Goal: Transaction & Acquisition: Purchase product/service

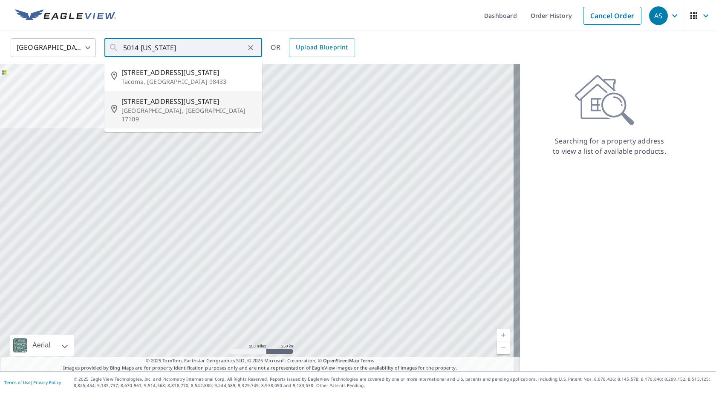
click at [130, 108] on p "[GEOGRAPHIC_DATA], [GEOGRAPHIC_DATA] 17109" at bounding box center [188, 115] width 134 height 17
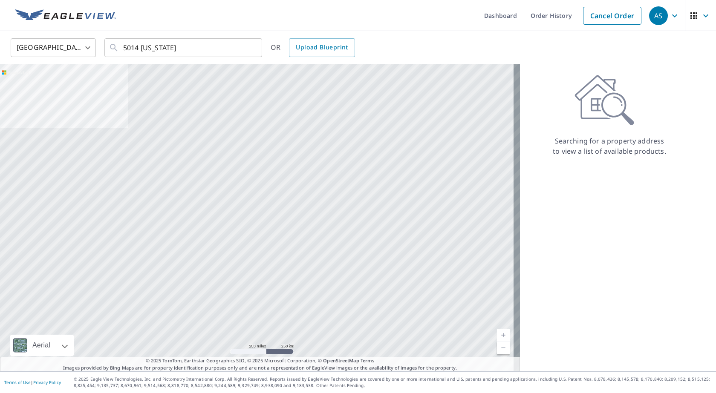
type input "[STREET_ADDRESS][US_STATE]"
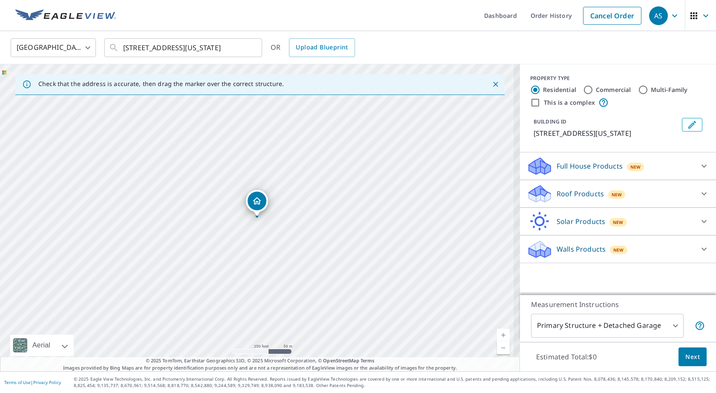
click at [700, 191] on icon at bounding box center [704, 194] width 10 height 10
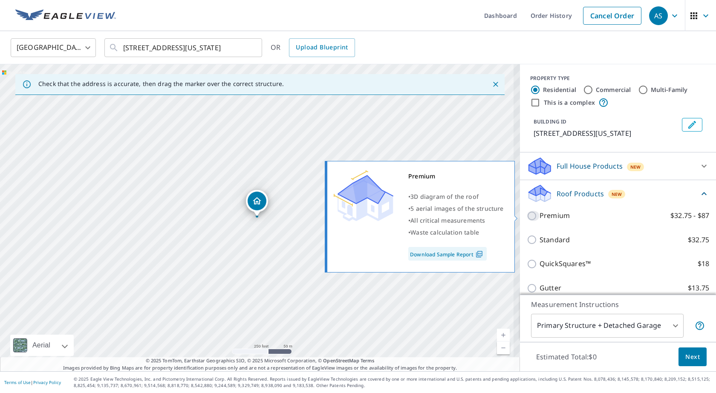
click at [527, 214] on input "Premium $32.75 - $87" at bounding box center [533, 216] width 13 height 10
checkbox input "true"
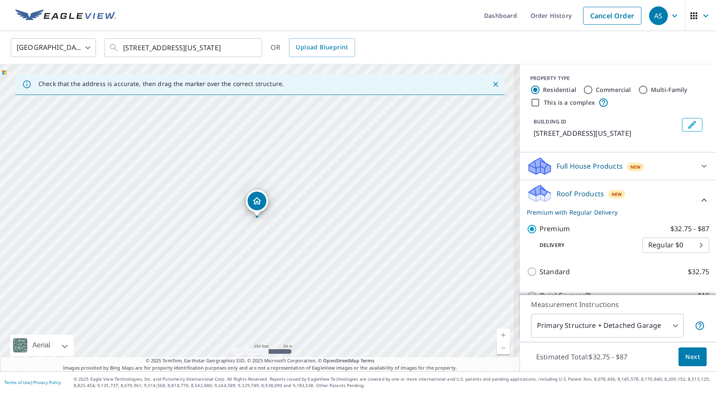
click at [293, 256] on div "[STREET_ADDRESS][US_STATE]" at bounding box center [260, 217] width 520 height 307
click at [497, 348] on link "Current Level 17, Zoom Out" at bounding box center [503, 348] width 13 height 13
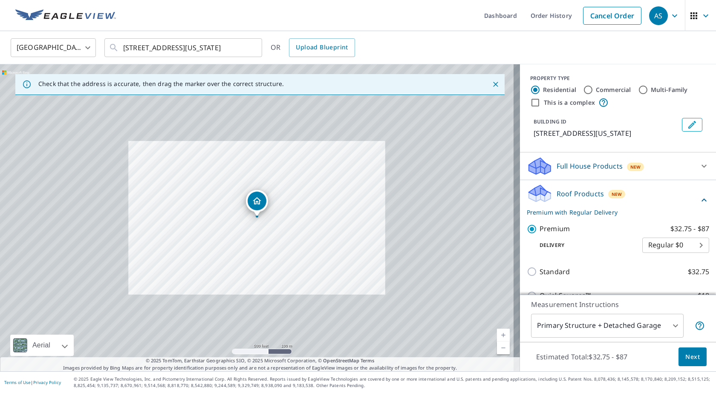
click at [89, 158] on div "[STREET_ADDRESS][US_STATE]" at bounding box center [260, 217] width 520 height 307
click at [113, 47] on icon at bounding box center [114, 48] width 10 height 10
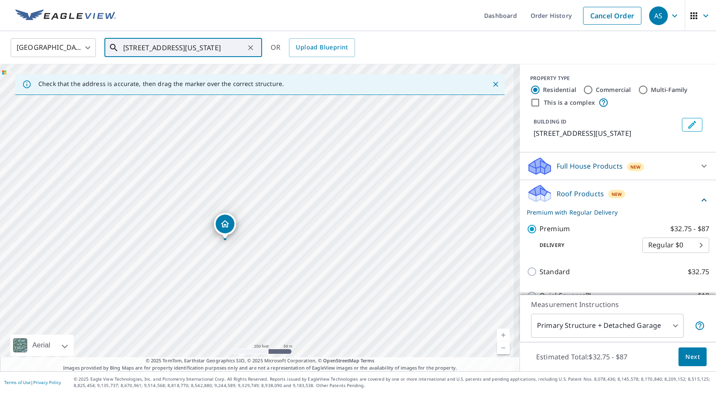
drag, startPoint x: 286, startPoint y: 186, endPoint x: 379, endPoint y: 316, distance: 159.2
click at [379, 316] on div "[STREET_ADDRESS][US_STATE]" at bounding box center [260, 217] width 520 height 307
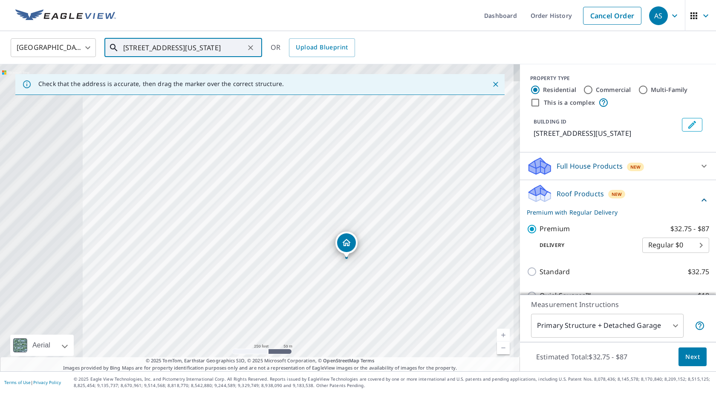
drag, startPoint x: 152, startPoint y: 177, endPoint x: 270, endPoint y: 193, distance: 119.1
click at [270, 193] on div "[STREET_ADDRESS][US_STATE]" at bounding box center [260, 217] width 520 height 307
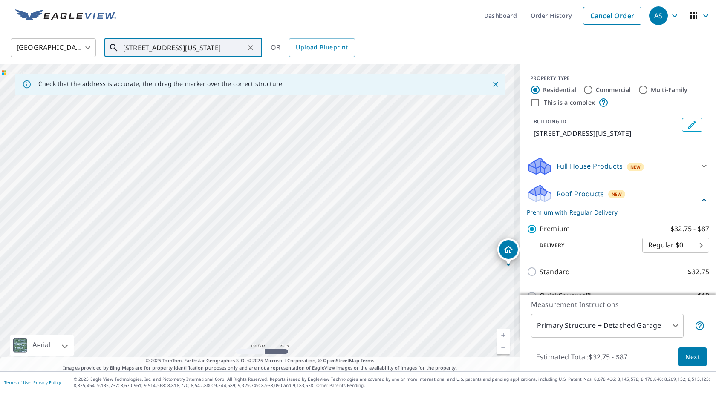
drag, startPoint x: 75, startPoint y: 246, endPoint x: 92, endPoint y: 229, distance: 23.5
click at [92, 229] on div "[STREET_ADDRESS][US_STATE]" at bounding box center [260, 217] width 520 height 307
drag, startPoint x: 384, startPoint y: 263, endPoint x: 314, endPoint y: 271, distance: 69.9
click at [315, 271] on div "[STREET_ADDRESS][US_STATE]" at bounding box center [260, 217] width 520 height 307
click at [685, 357] on span "Next" at bounding box center [692, 357] width 14 height 11
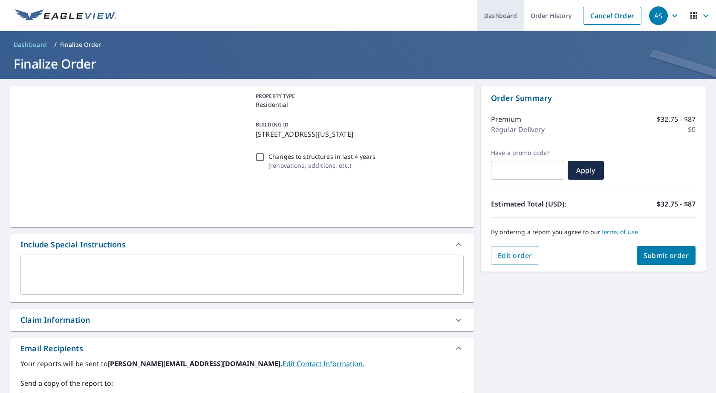
click at [498, 16] on link "Dashboard" at bounding box center [500, 15] width 46 height 31
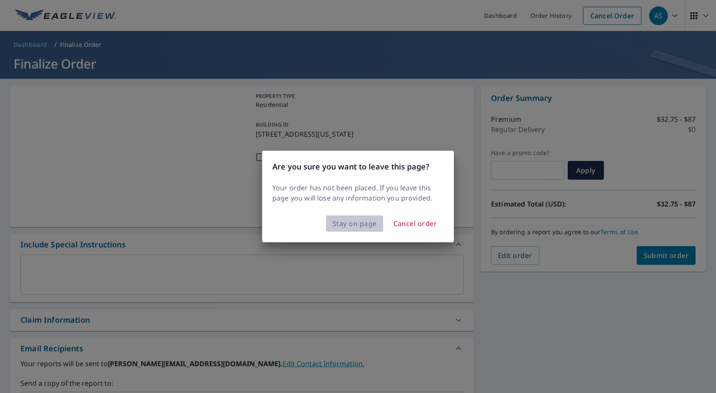
click at [359, 223] on span "Stay on page" at bounding box center [354, 224] width 44 height 12
checkbox input "true"
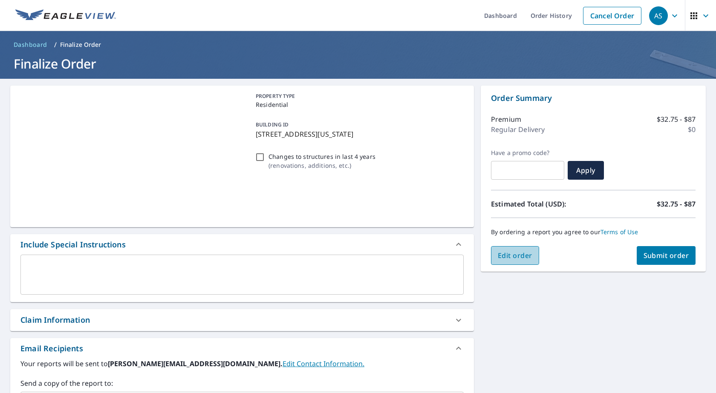
click at [505, 254] on span "Edit order" at bounding box center [515, 255] width 35 height 9
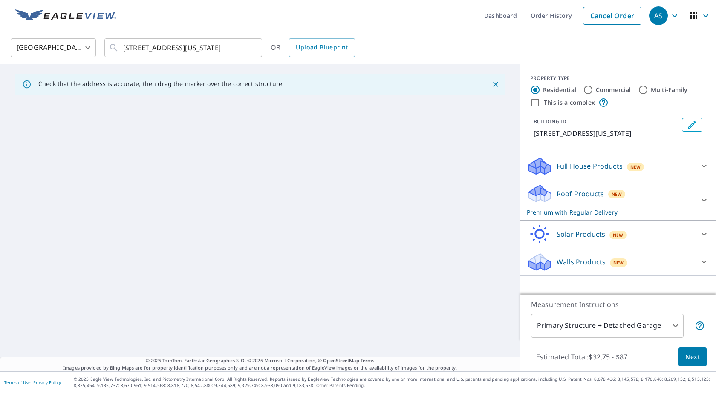
click at [686, 356] on span "Next" at bounding box center [692, 357] width 14 height 11
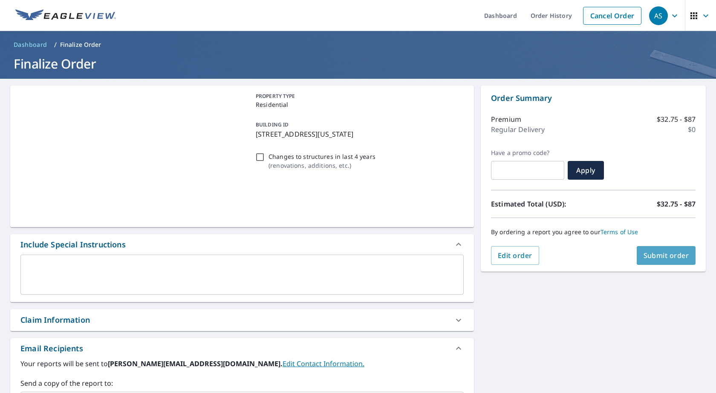
click at [655, 255] on span "Submit order" at bounding box center [667, 255] width 46 height 9
checkbox input "true"
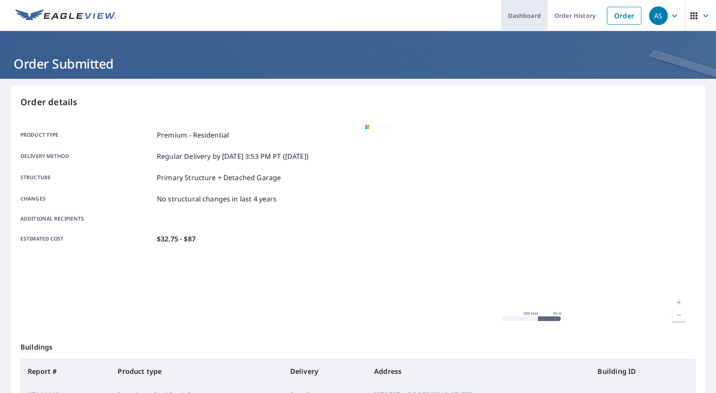
click at [520, 14] on link "Dashboard" at bounding box center [524, 15] width 46 height 31
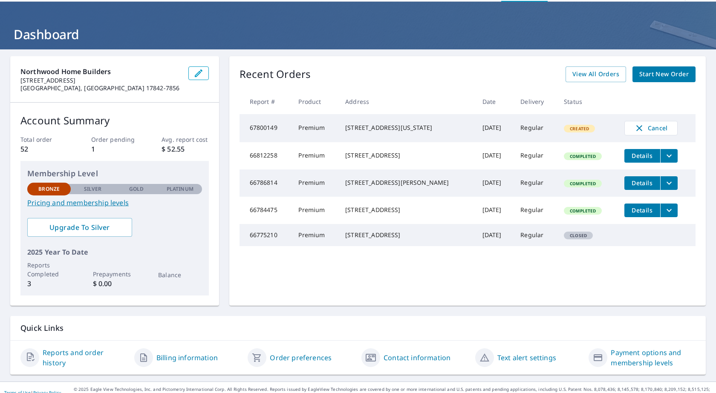
scroll to position [40, 0]
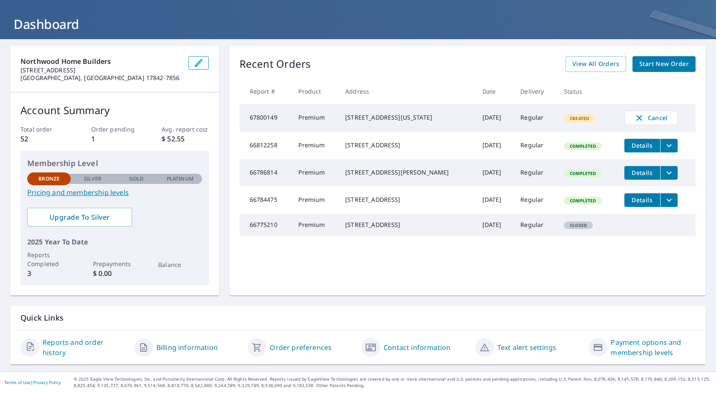
click at [185, 346] on link "Billing information" at bounding box center [186, 348] width 61 height 10
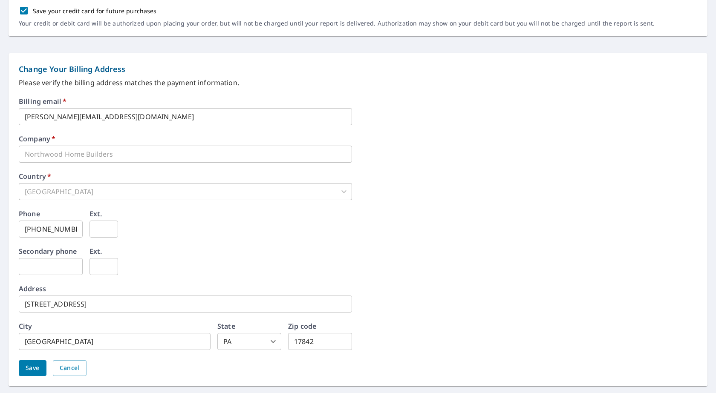
scroll to position [322, 0]
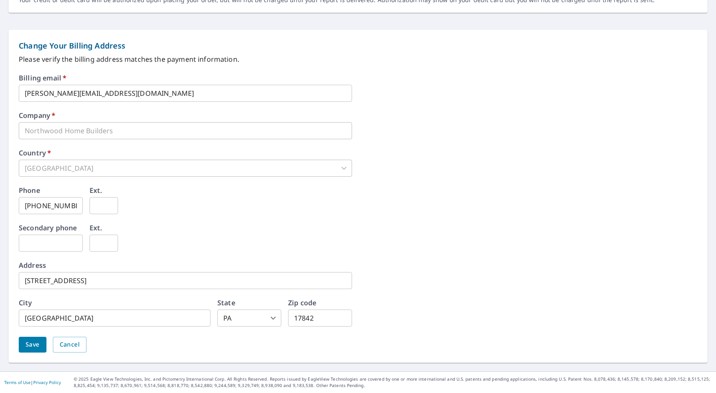
click at [32, 347] on span "Save" at bounding box center [33, 345] width 14 height 11
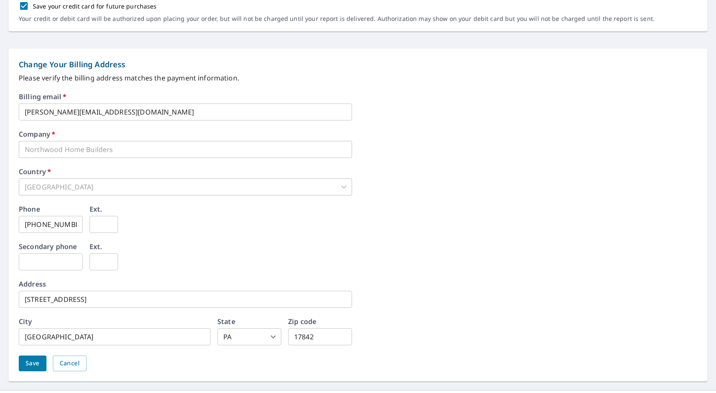
scroll to position [343, 0]
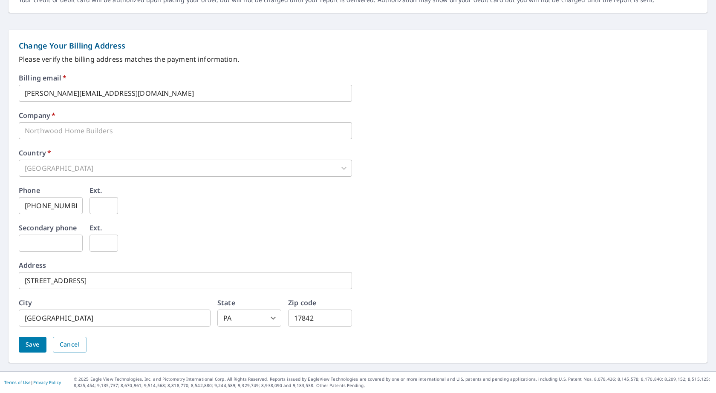
click at [35, 343] on span "Save" at bounding box center [33, 345] width 14 height 11
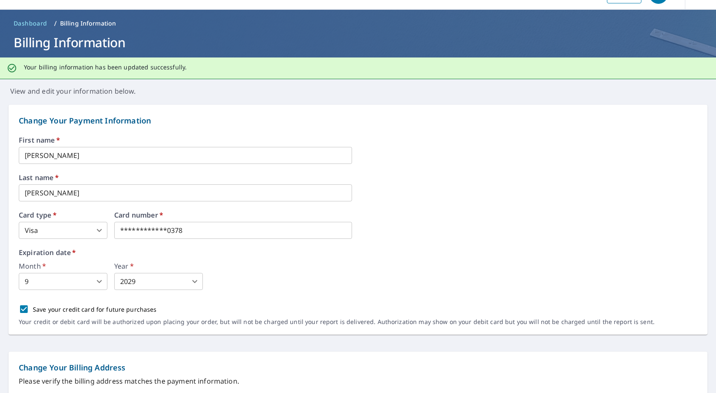
scroll to position [0, 0]
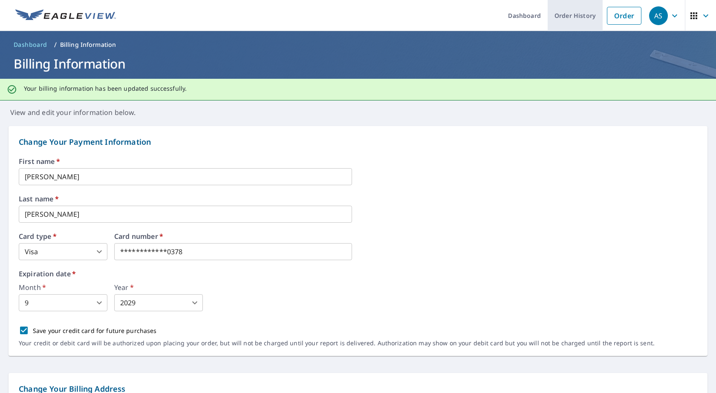
click at [565, 16] on link "Order History" at bounding box center [575, 15] width 55 height 31
